Goal: Find specific page/section: Find specific page/section

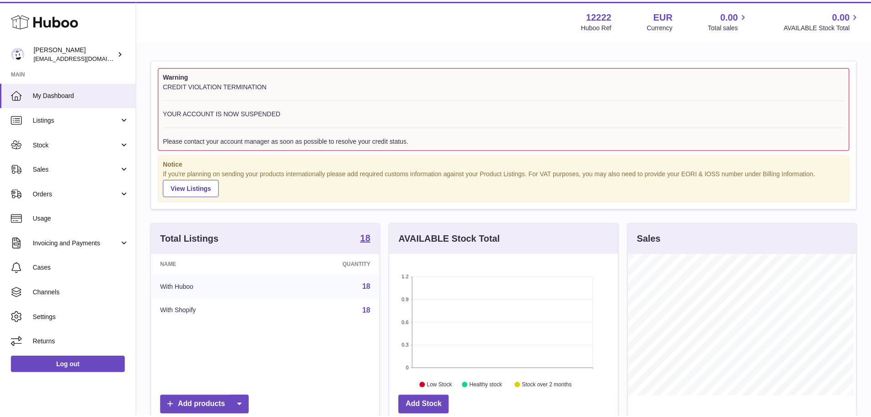
scroll to position [143, 230]
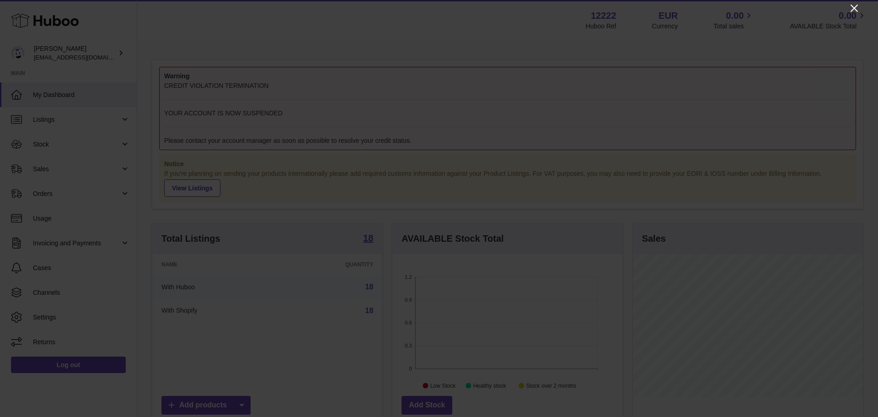
click at [852, 8] on icon "Close" at bounding box center [854, 8] width 11 height 11
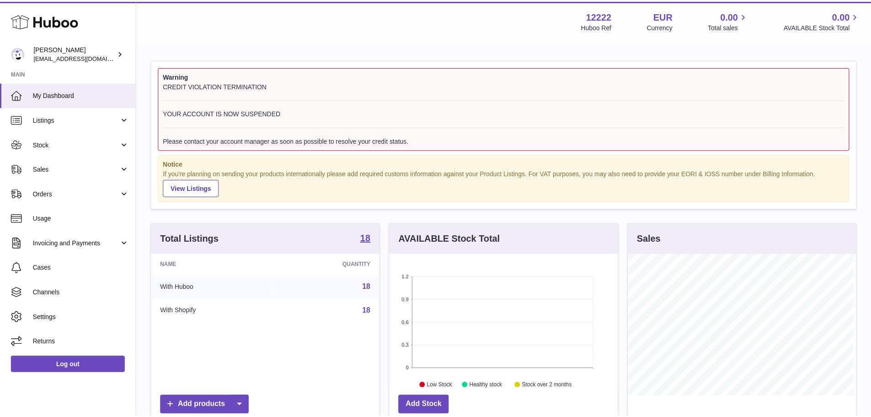
scroll to position [457065, 456980]
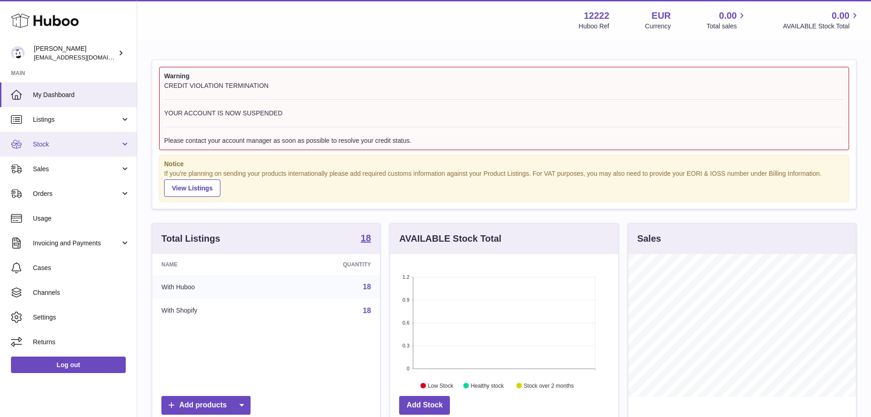
click at [72, 154] on link "Stock" at bounding box center [68, 144] width 137 height 25
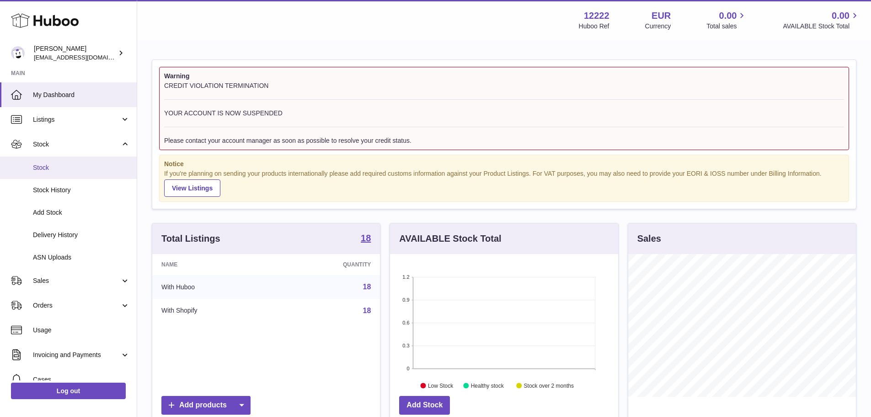
click at [72, 168] on span "Stock" at bounding box center [81, 167] width 97 height 9
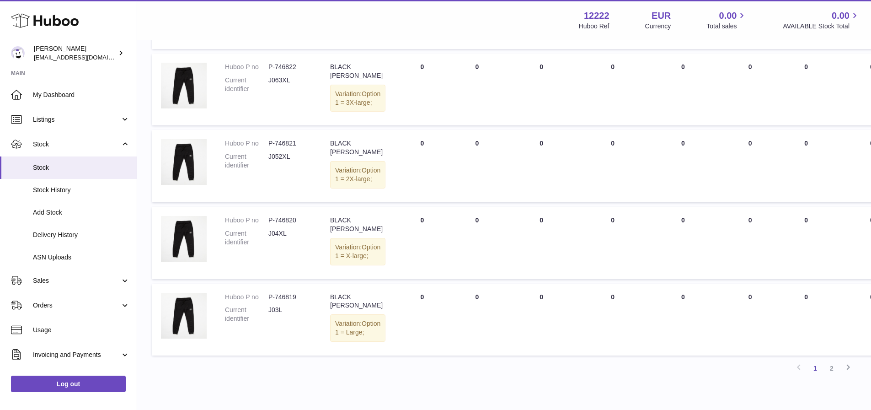
scroll to position [720, 0]
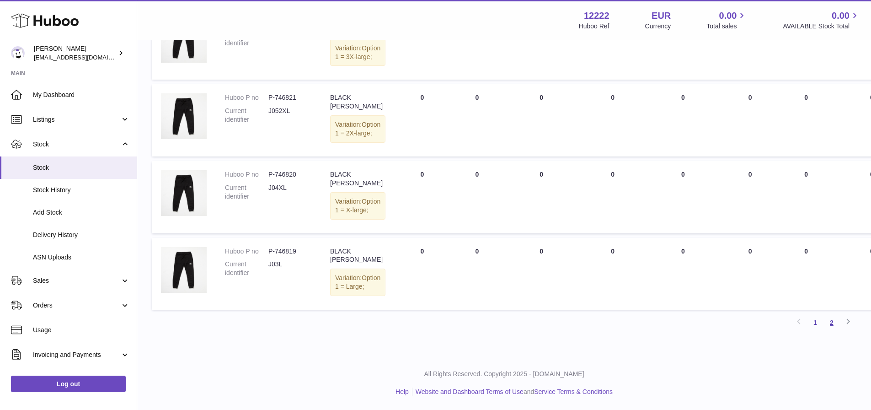
click at [834, 326] on link "2" at bounding box center [831, 322] width 16 height 16
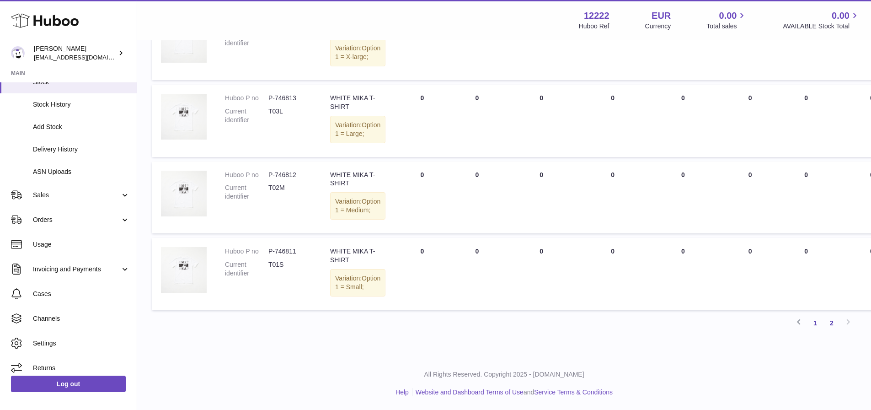
click at [812, 320] on link "1" at bounding box center [815, 323] width 16 height 16
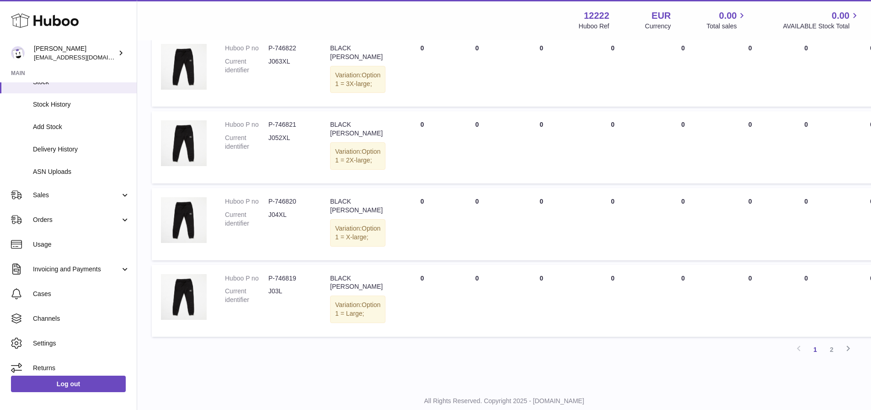
scroll to position [720, 0]
